Goal: Task Accomplishment & Management: Complete application form

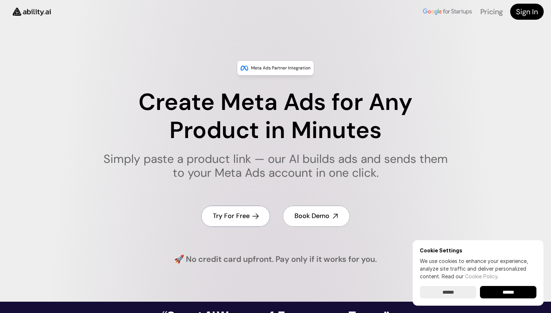
click at [245, 216] on h4 "Try For Free" at bounding box center [231, 215] width 37 height 9
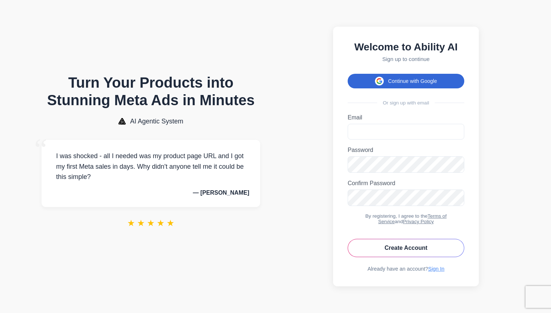
click at [395, 79] on button "Continue with Google" at bounding box center [406, 81] width 117 height 15
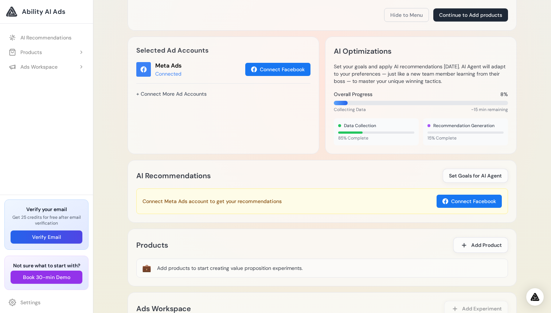
scroll to position [303, 0]
